Goal: Use online tool/utility

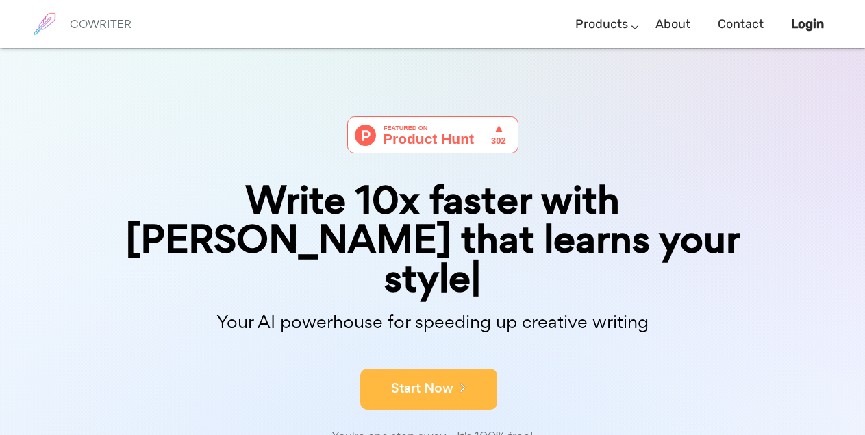
click at [393, 368] on button "Start Now" at bounding box center [428, 388] width 137 height 41
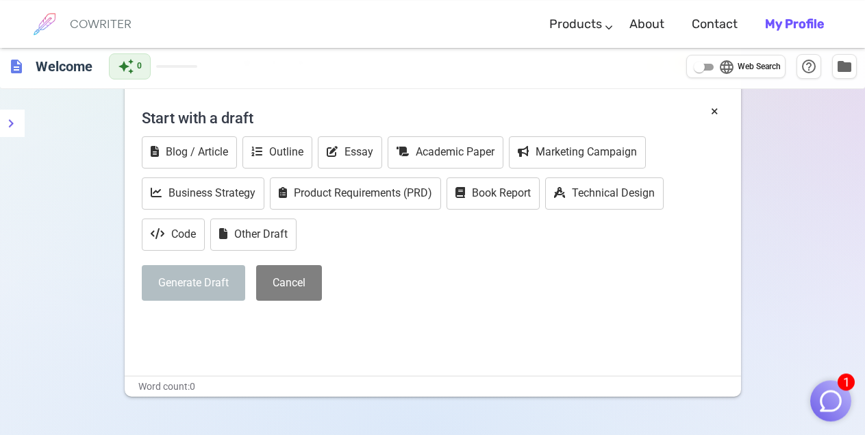
scroll to position [121, 0]
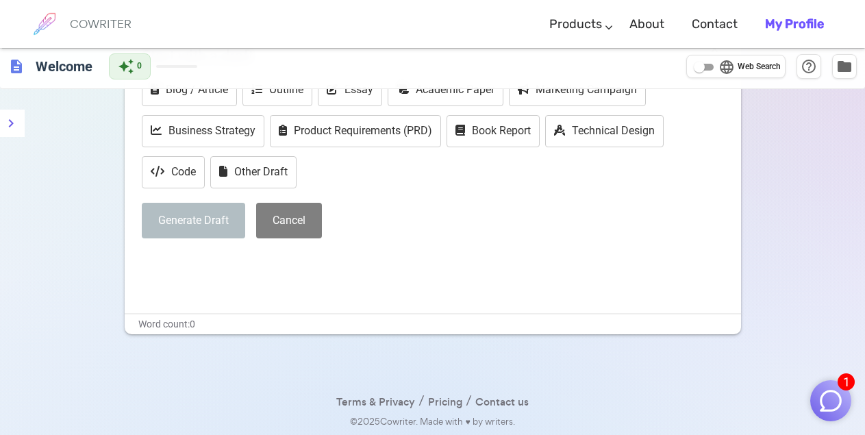
click at [321, 268] on p "﻿" at bounding box center [433, 263] width 582 height 20
click at [240, 257] on p "﻿" at bounding box center [433, 263] width 582 height 20
click at [140, 258] on div "× Start with a draft Blog / Article Outline Essay Academic Paper Marketing Camp…" at bounding box center [433, 176] width 616 height 274
click at [148, 266] on p "﻿" at bounding box center [433, 263] width 582 height 20
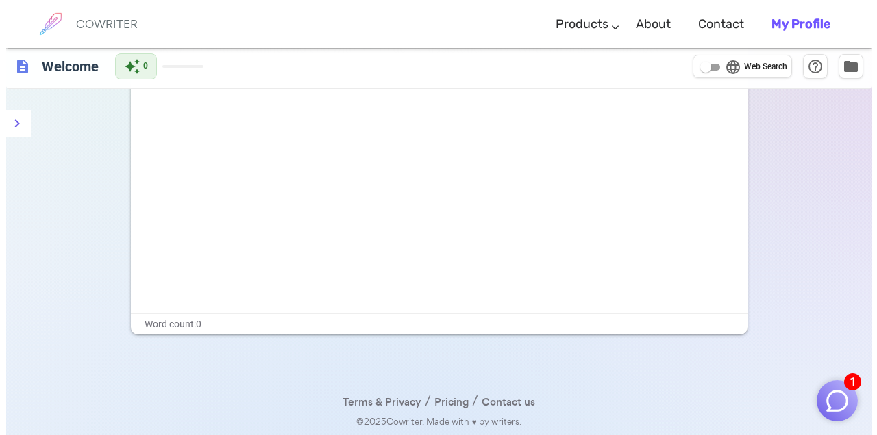
scroll to position [0, 0]
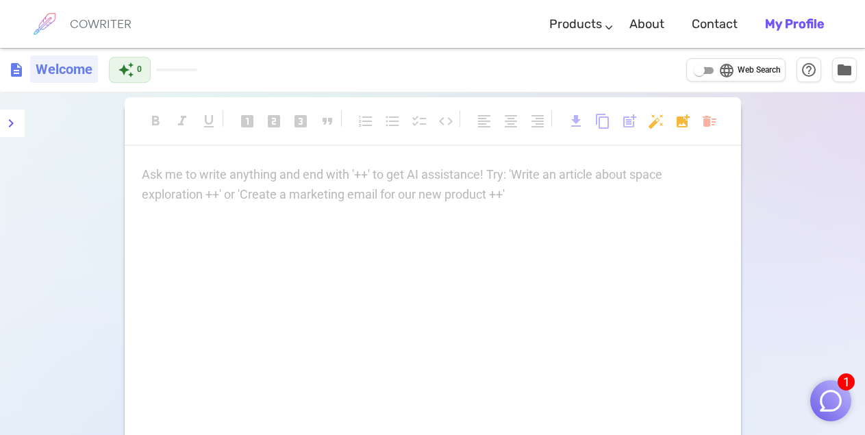
click at [58, 77] on h6 "Welcome" at bounding box center [64, 68] width 68 height 27
click at [15, 73] on span "description" at bounding box center [16, 69] width 16 height 16
click at [14, 120] on icon "menu" at bounding box center [11, 123] width 16 height 16
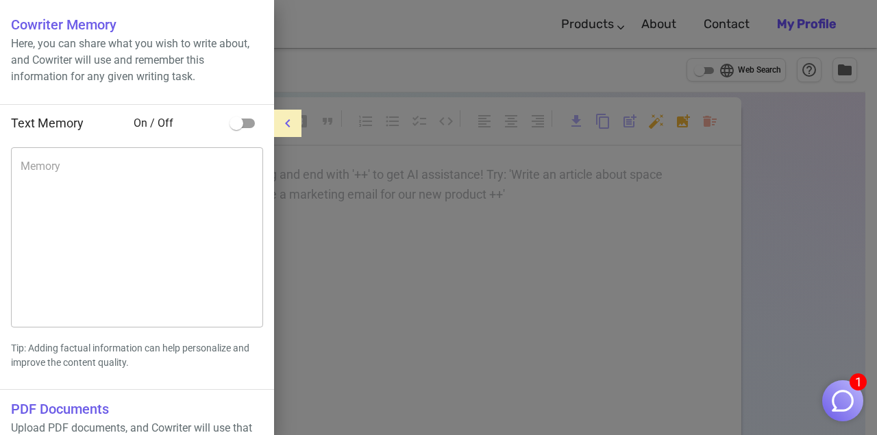
click at [477, 179] on div at bounding box center [438, 217] width 877 height 435
